Goal: Submit feedback/report problem

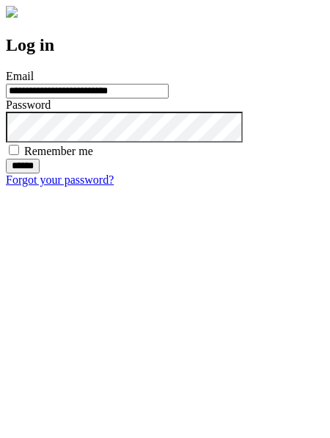
type input "**********"
click at [40, 173] on input "******" at bounding box center [23, 166] width 34 height 15
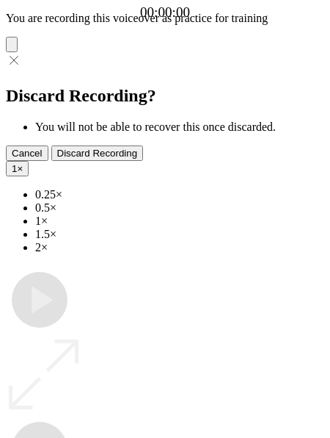
type input "**********"
